Goal: Check status: Check status

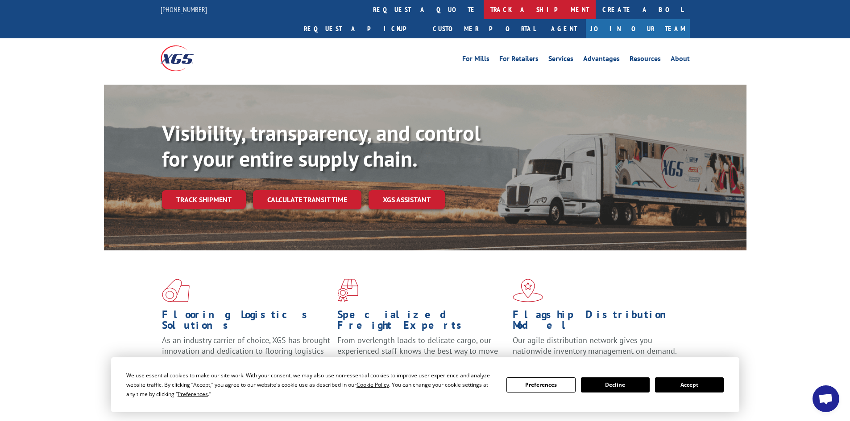
click at [483, 8] on link "track a shipment" at bounding box center [539, 9] width 112 height 19
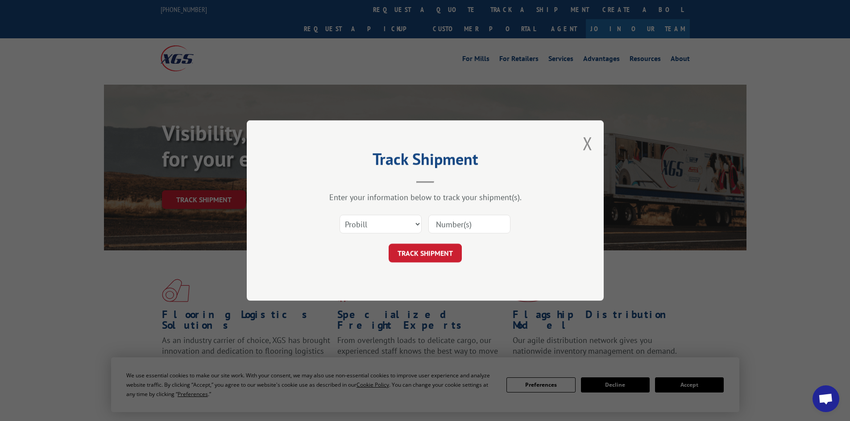
paste input "17479430"
type input "17479430"
click at [421, 254] on button "TRACK SHIPMENT" at bounding box center [424, 253] width 73 height 19
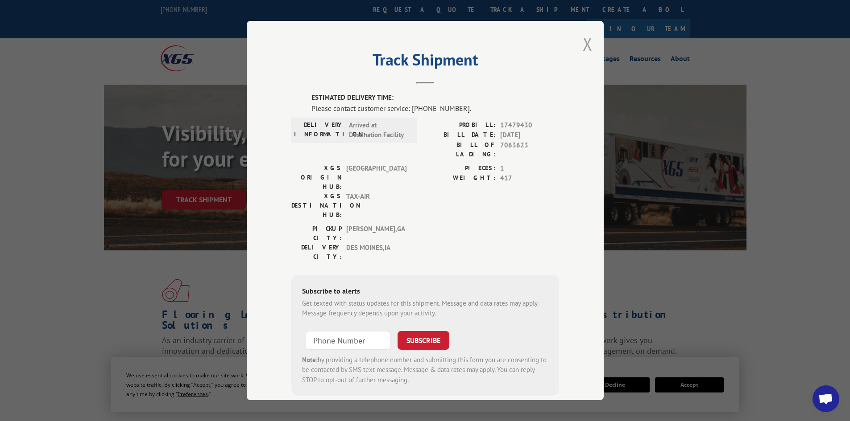
click at [582, 43] on button "Close modal" at bounding box center [587, 44] width 10 height 24
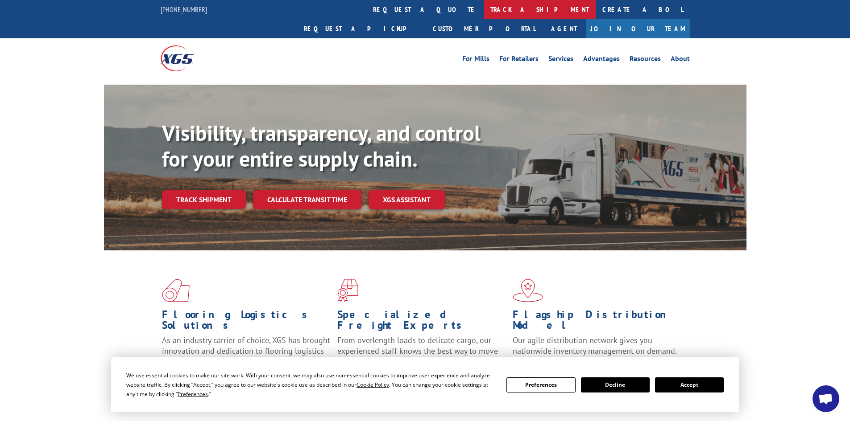
click at [483, 8] on link "track a shipment" at bounding box center [539, 9] width 112 height 19
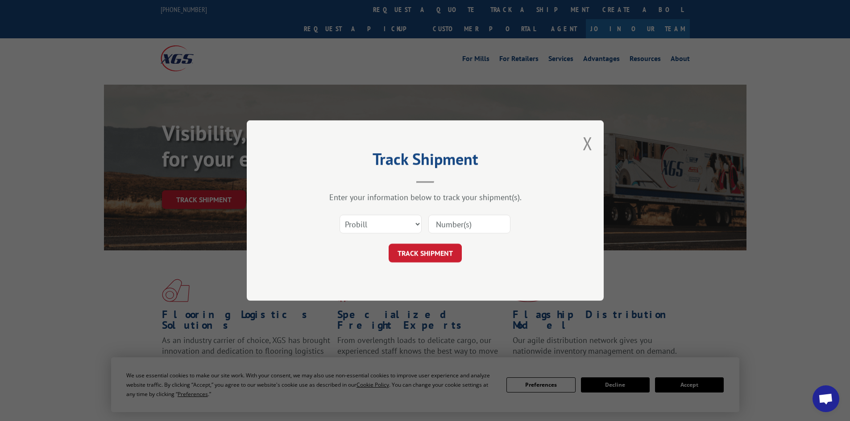
paste input "17479429"
type input "17479429"
click at [418, 255] on button "TRACK SHIPMENT" at bounding box center [424, 253] width 73 height 19
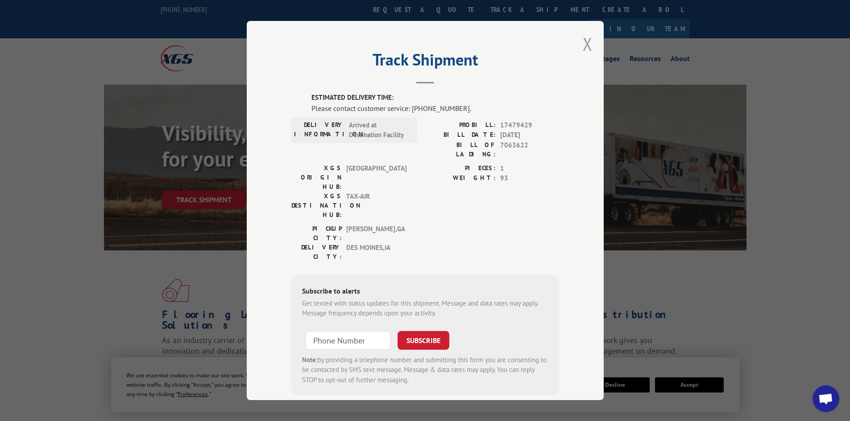
click at [582, 43] on button "Close modal" at bounding box center [587, 44] width 10 height 24
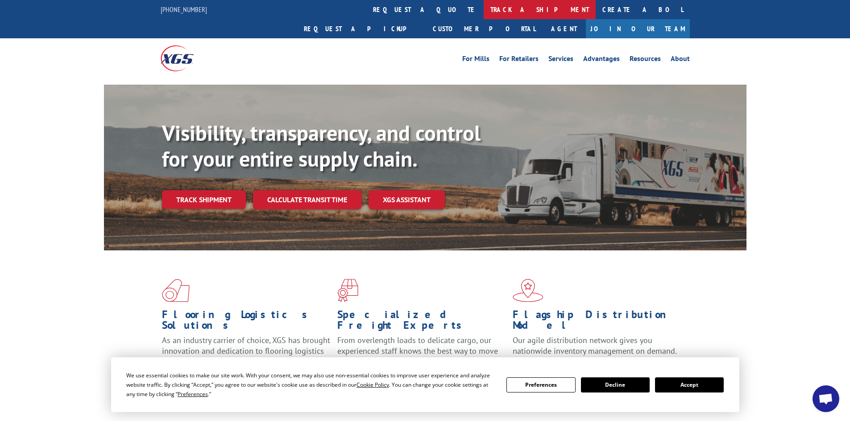
click at [483, 9] on link "track a shipment" at bounding box center [539, 9] width 112 height 19
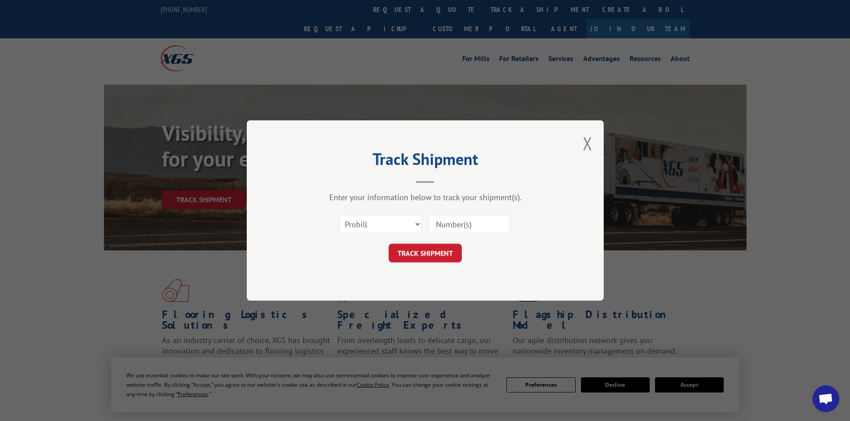
paste input "534377"
type input "534377"
click at [425, 254] on button "TRACK SHIPMENT" at bounding box center [424, 253] width 73 height 19
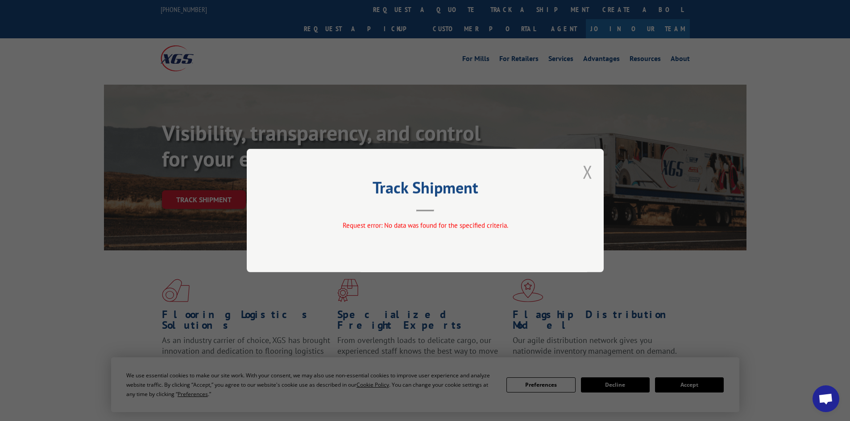
click at [587, 168] on button "Close modal" at bounding box center [587, 172] width 10 height 24
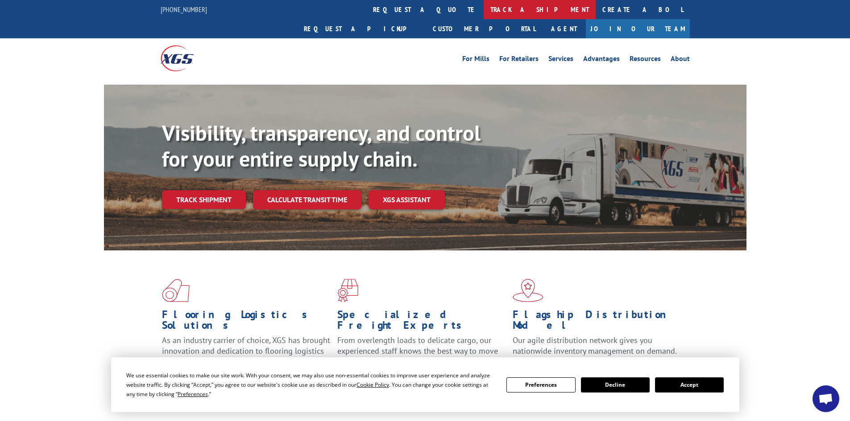
click at [483, 8] on link "track a shipment" at bounding box center [539, 9] width 112 height 19
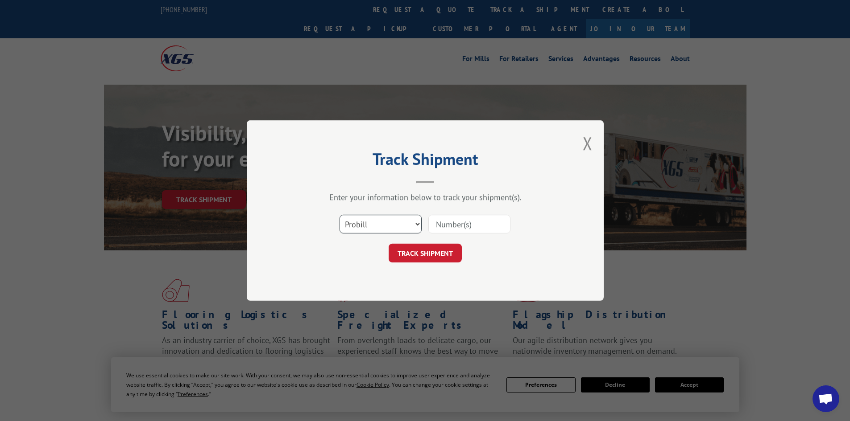
click at [371, 226] on select "Select category... Probill BOL PO" at bounding box center [380, 224] width 82 height 19
select select "bol"
click at [339, 215] on select "Select category... Probill BOL PO" at bounding box center [380, 224] width 82 height 19
paste input "5628840"
type input "5628840"
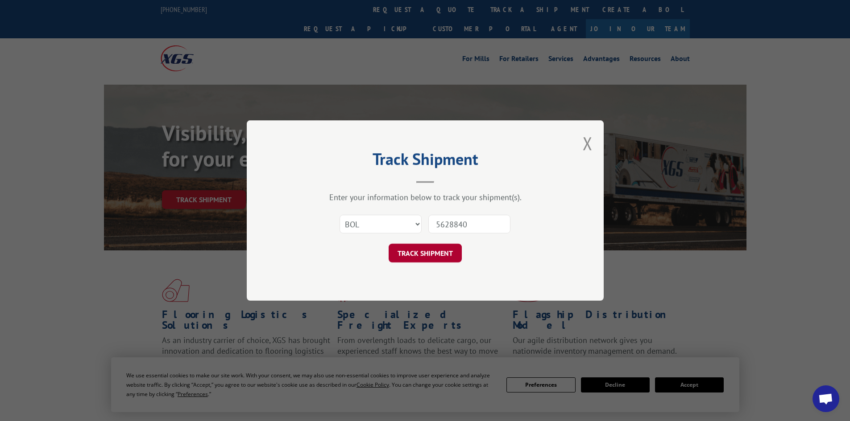
click at [405, 249] on button "TRACK SHIPMENT" at bounding box center [424, 253] width 73 height 19
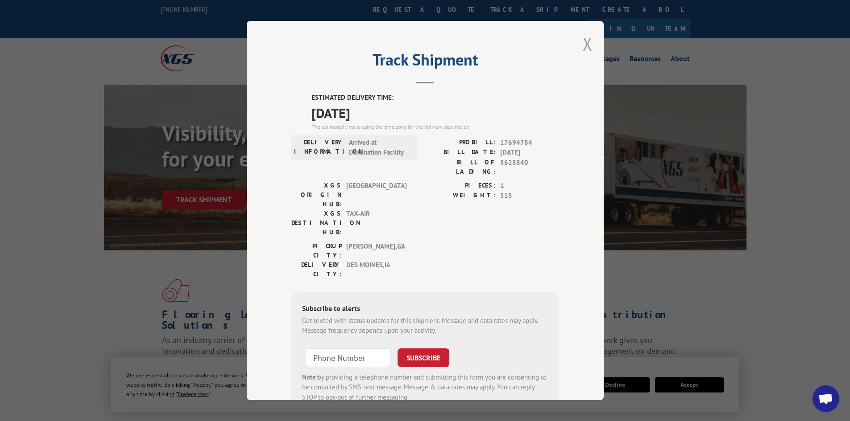
click at [582, 45] on button "Close modal" at bounding box center [587, 44] width 10 height 24
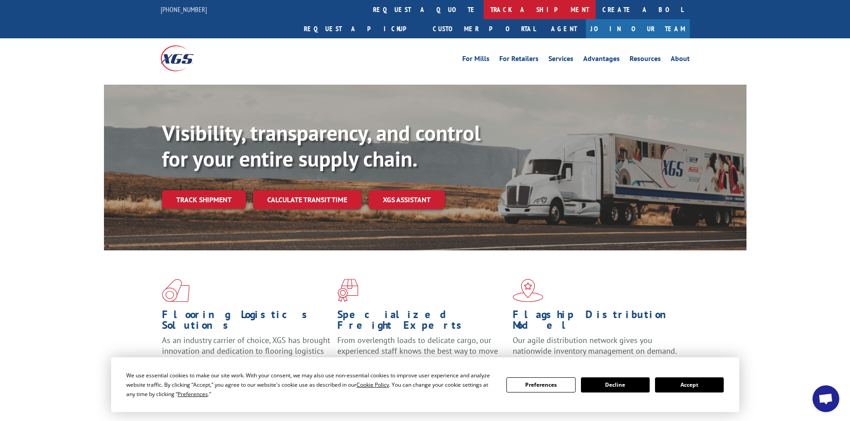
click at [483, 9] on link "track a shipment" at bounding box center [539, 9] width 112 height 19
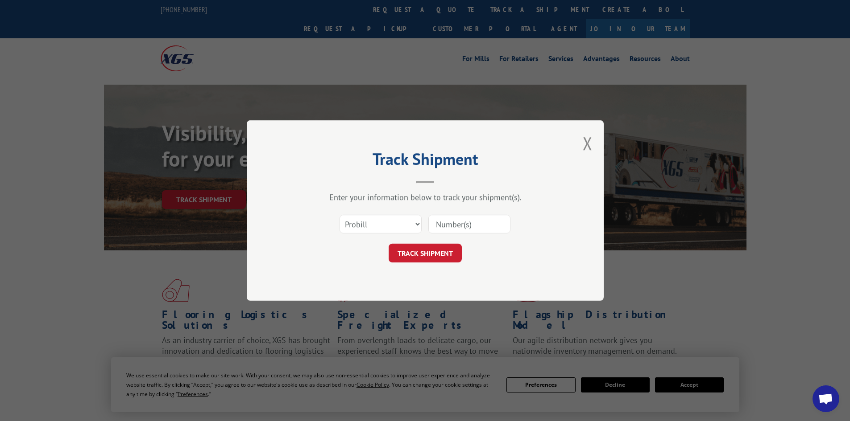
paste input "17523753"
type input "17523753"
click at [417, 254] on button "TRACK SHIPMENT" at bounding box center [424, 253] width 73 height 19
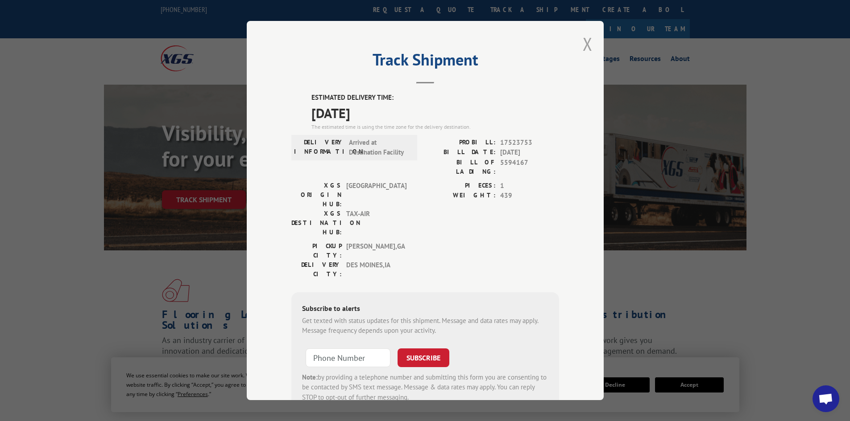
click at [584, 43] on button "Close modal" at bounding box center [587, 44] width 10 height 24
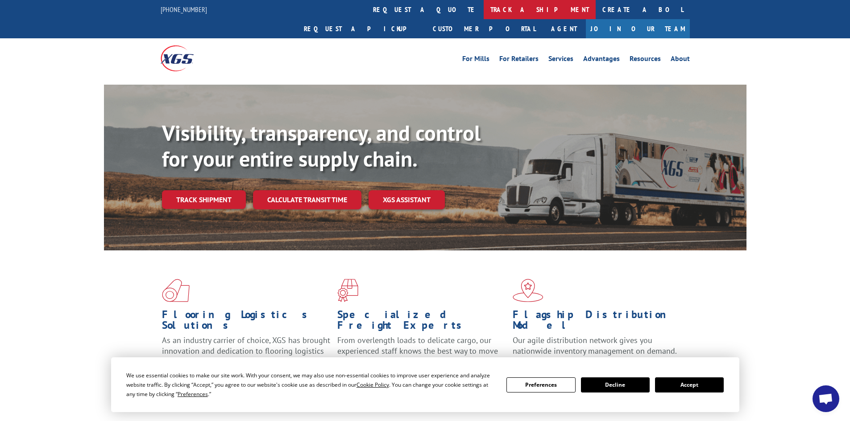
click at [483, 11] on link "track a shipment" at bounding box center [539, 9] width 112 height 19
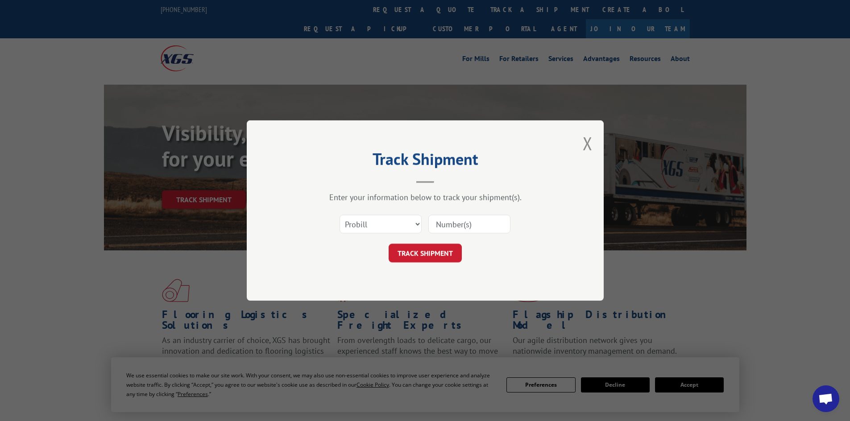
paste input "17480684"
type input "17480684"
click at [425, 252] on button "TRACK SHIPMENT" at bounding box center [424, 253] width 73 height 19
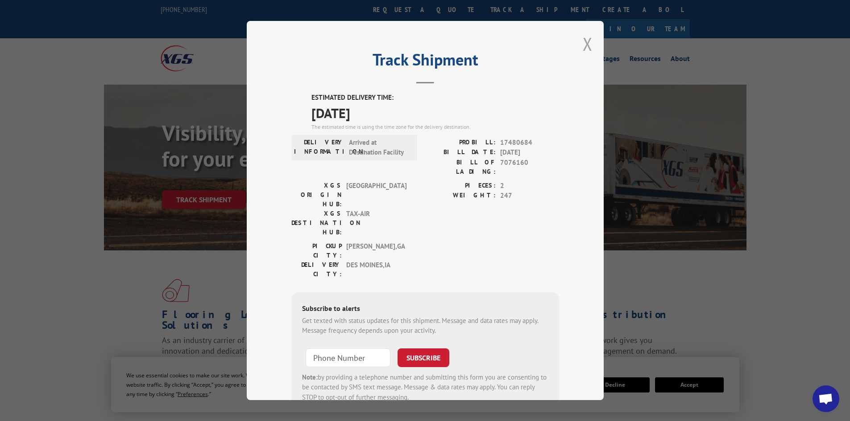
click at [582, 43] on button "Close modal" at bounding box center [587, 44] width 10 height 24
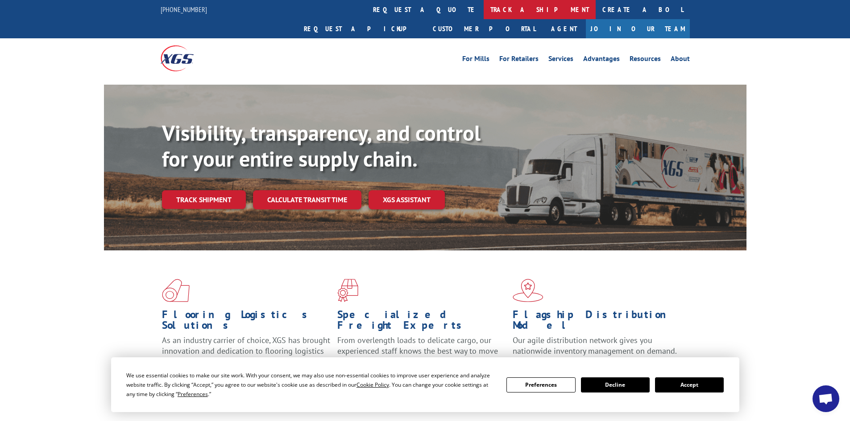
click at [483, 11] on link "track a shipment" at bounding box center [539, 9] width 112 height 19
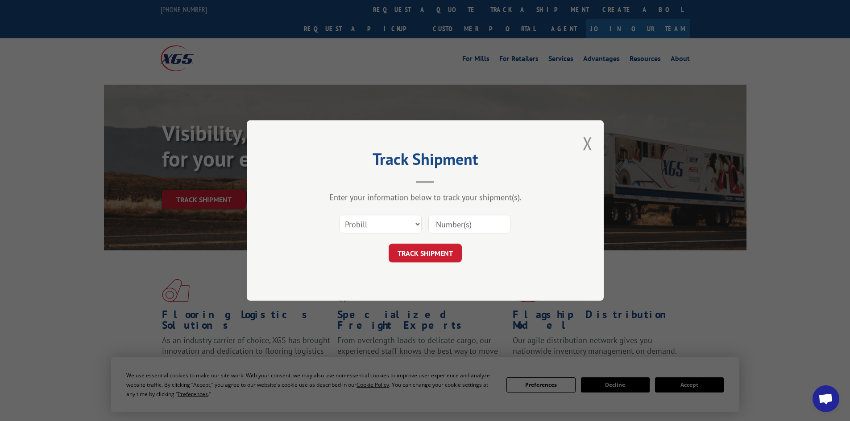
paste input "17480862"
type input "17480862"
click at [422, 254] on button "TRACK SHIPMENT" at bounding box center [424, 253] width 73 height 19
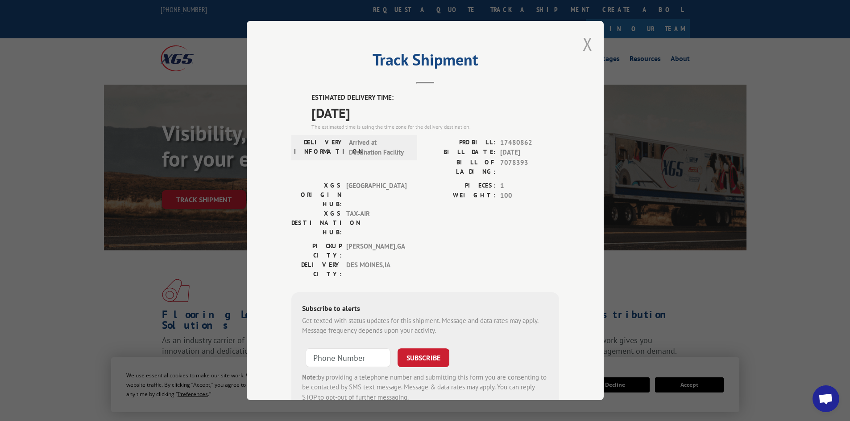
click at [582, 42] on button "Close modal" at bounding box center [587, 44] width 10 height 24
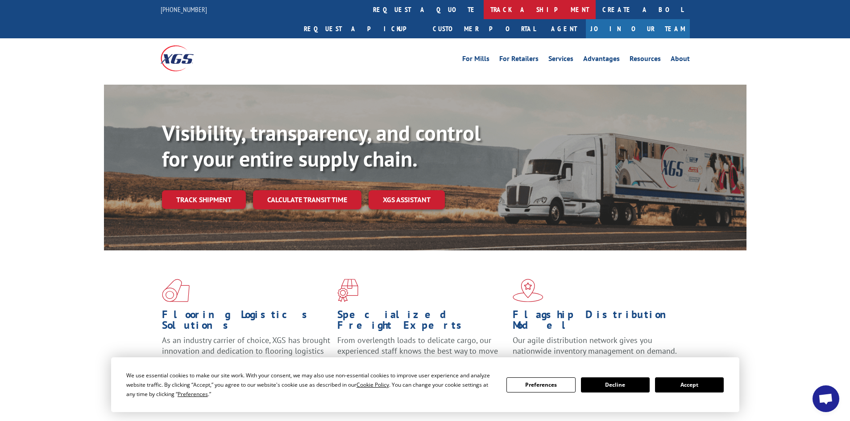
click at [483, 12] on link "track a shipment" at bounding box center [539, 9] width 112 height 19
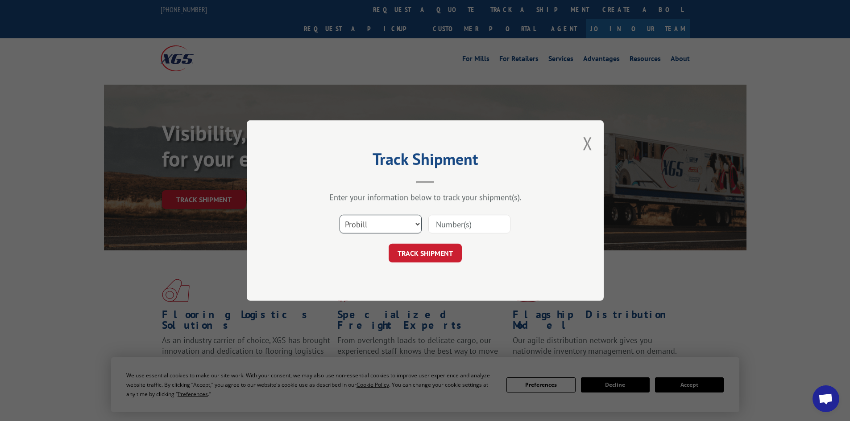
click at [365, 222] on select "Select category... Probill BOL PO" at bounding box center [380, 224] width 82 height 19
click at [462, 225] on input at bounding box center [469, 224] width 82 height 19
paste input "17640159"
type input "17640159"
click at [420, 259] on button "TRACK SHIPMENT" at bounding box center [424, 253] width 73 height 19
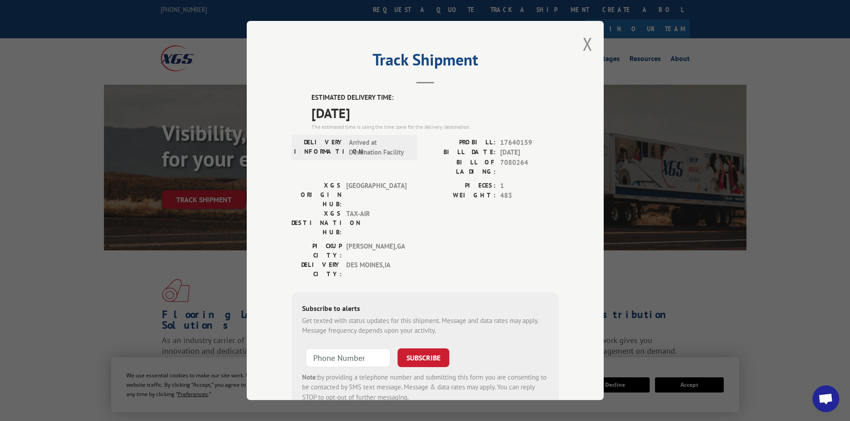
click at [590, 43] on div "Track Shipment ESTIMATED DELIVERY TIME: [DATE] The estimated time is using the …" at bounding box center [425, 211] width 357 height 380
click at [582, 45] on button "Close modal" at bounding box center [587, 44] width 10 height 24
